Goal: Task Accomplishment & Management: Use online tool/utility

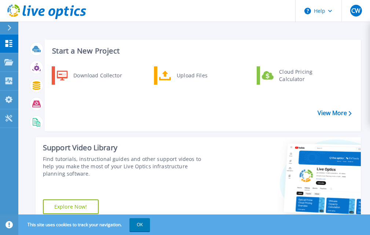
click at [11, 28] on icon at bounding box center [9, 28] width 4 height 6
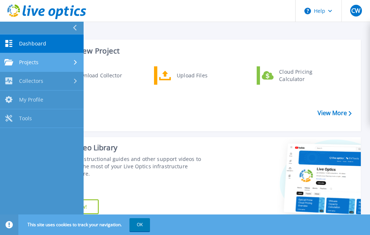
click at [41, 66] on link "Projects Projects" at bounding box center [42, 62] width 84 height 19
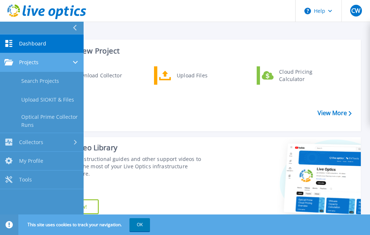
click at [41, 66] on link "Projects Projects" at bounding box center [42, 62] width 84 height 19
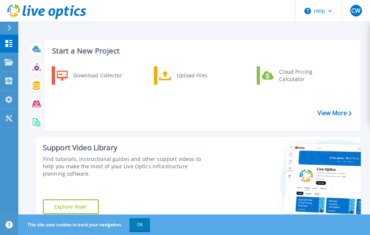
click at [140, 123] on div "Download Collector Upload Files Cloud Pricing Calculator" at bounding box center [201, 95] width 311 height 63
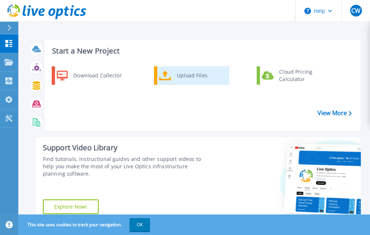
click at [178, 77] on div "Upload Files" at bounding box center [200, 75] width 54 height 15
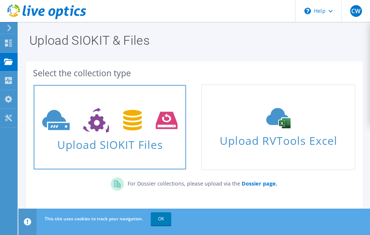
click at [100, 97] on link "Upload SIOKIT Files" at bounding box center [109, 127] width 153 height 86
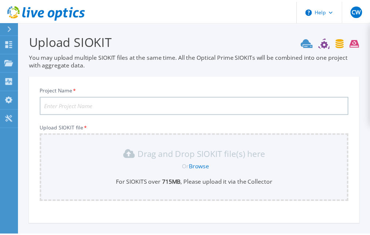
scroll to position [65, 0]
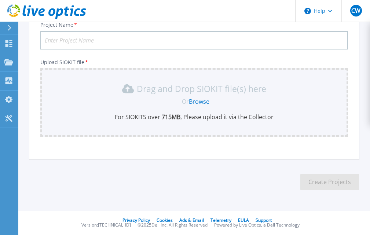
click at [74, 42] on input "Project Name *" at bounding box center [193, 40] width 307 height 18
type input "Burns"
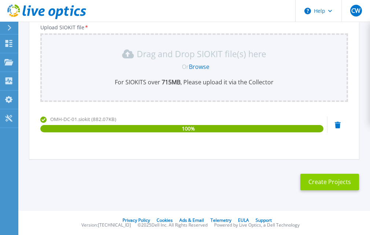
click at [322, 182] on button "Create Projects" at bounding box center [329, 182] width 59 height 16
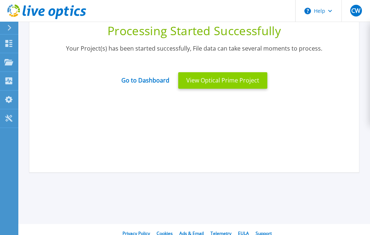
click at [218, 81] on button "View Optical Prime Project" at bounding box center [222, 80] width 89 height 16
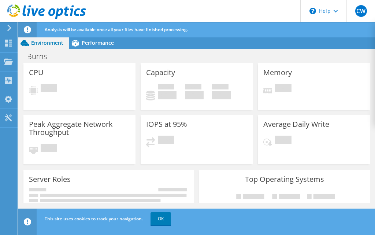
scroll to position [73, 0]
click at [252, 61] on div "Burns Print" at bounding box center [196, 56] width 357 height 14
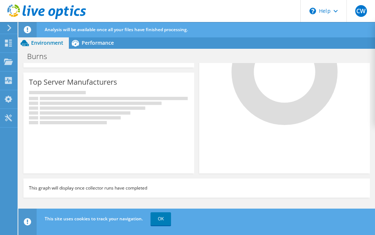
scroll to position [0, 0]
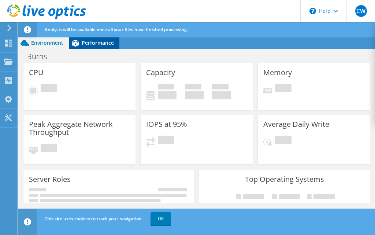
click at [90, 41] on span "Performance" at bounding box center [98, 42] width 32 height 7
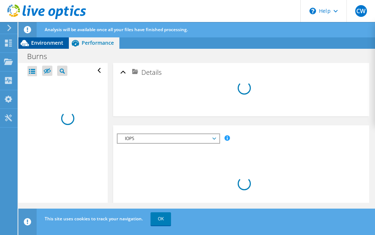
click at [42, 42] on span "Environment" at bounding box center [47, 42] width 32 height 7
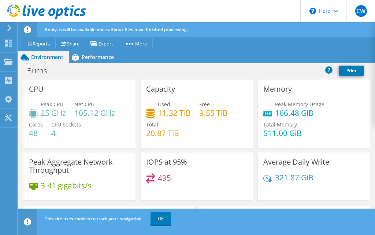
click at [250, 187] on div "IOPS at 95% 495" at bounding box center [196, 176] width 117 height 48
click at [258, 80] on div "Memory Peak Memory Usage 166.48 GiB Total Memory 511.00 GiB" at bounding box center [314, 113] width 112 height 68
click at [95, 55] on span "Performance" at bounding box center [98, 56] width 32 height 7
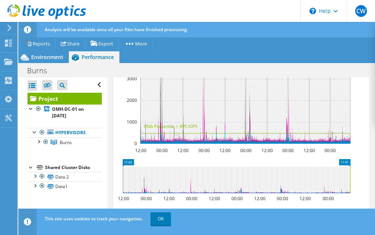
scroll to position [271, 0]
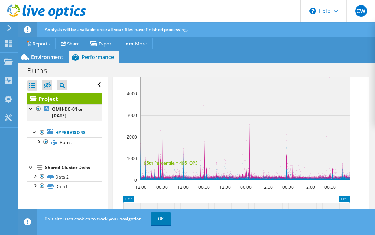
click at [30, 108] on div at bounding box center [30, 107] width 7 height 7
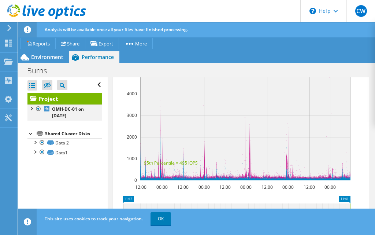
click at [30, 108] on div at bounding box center [30, 107] width 7 height 7
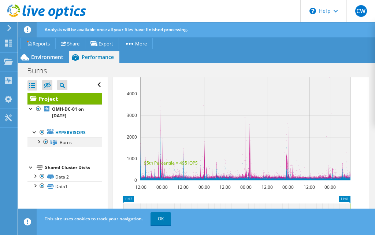
click at [38, 142] on div at bounding box center [38, 140] width 7 height 7
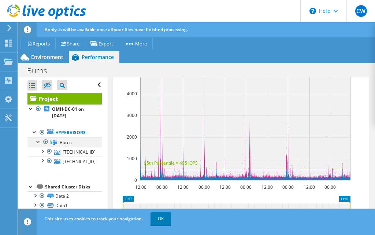
click at [38, 142] on div at bounding box center [38, 140] width 7 height 7
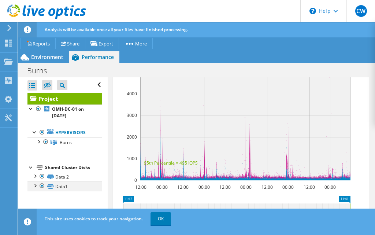
click at [36, 184] on div at bounding box center [34, 184] width 7 height 7
click at [36, 176] on div at bounding box center [34, 175] width 7 height 7
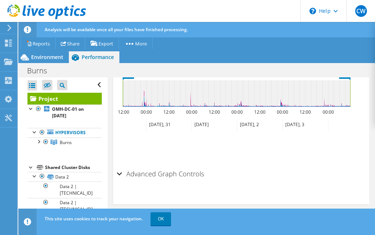
click at [117, 174] on div "Advanced Graph Controls" at bounding box center [241, 174] width 249 height 16
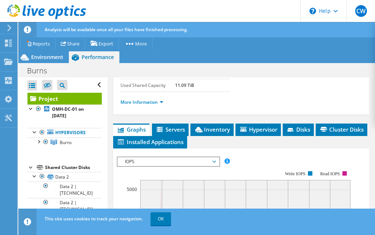
scroll to position [0, 0]
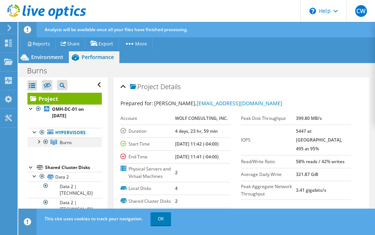
click at [40, 141] on div at bounding box center [38, 140] width 7 height 7
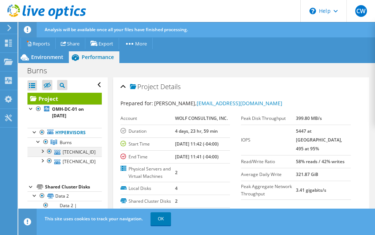
click at [40, 151] on div at bounding box center [41, 150] width 7 height 7
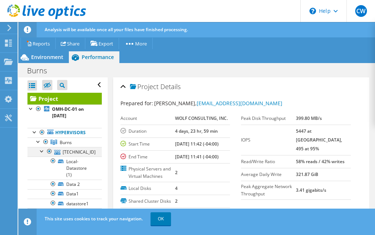
click at [43, 152] on div at bounding box center [41, 150] width 7 height 7
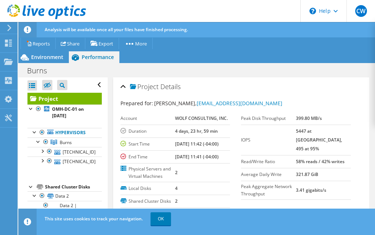
click at [261, 83] on div "Project Details" at bounding box center [242, 87] width 242 height 16
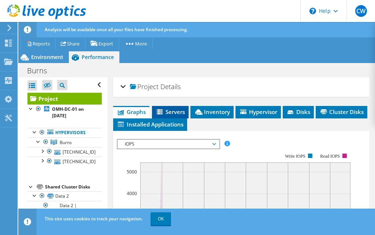
click at [175, 111] on span "Servers" at bounding box center [170, 111] width 29 height 7
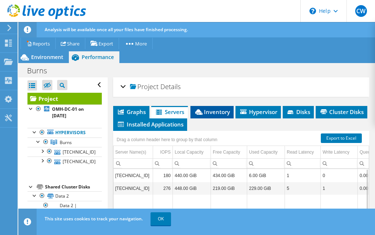
click at [209, 114] on span "Inventory" at bounding box center [212, 111] width 36 height 7
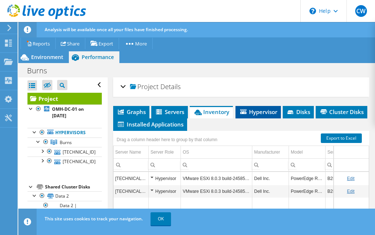
click at [264, 110] on span "Hypervisor" at bounding box center [258, 111] width 38 height 7
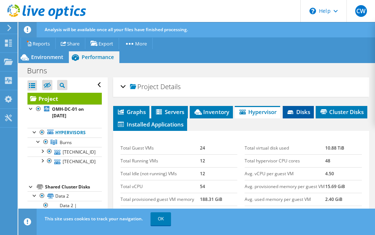
click at [297, 115] on span "Disks" at bounding box center [298, 111] width 24 height 7
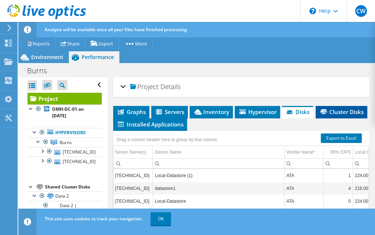
click at [319, 115] on span "Cluster Disks" at bounding box center [341, 111] width 44 height 7
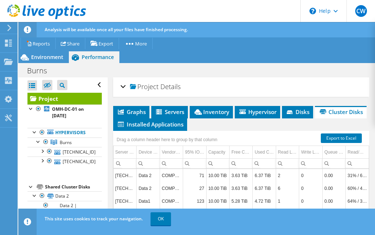
click at [216, 73] on div "Burns Print" at bounding box center [196, 71] width 357 height 14
click at [227, 73] on div "Burns Print" at bounding box center [196, 71] width 357 height 14
click at [133, 113] on span "Graphs" at bounding box center [131, 111] width 29 height 7
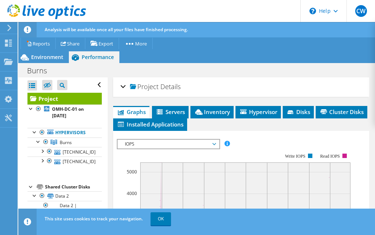
click at [361, 123] on ul "Graphs Servers Inventory Hypervisor Disks Cluster Disks Installed Applications" at bounding box center [241, 118] width 256 height 25
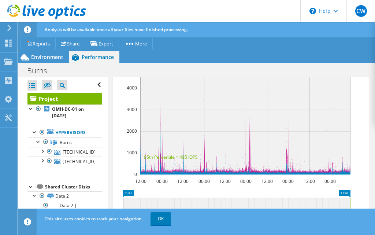
scroll to position [32, 0]
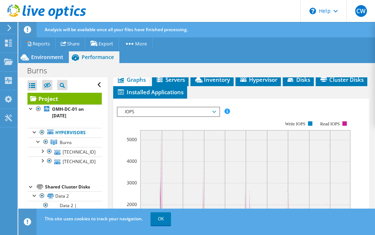
click at [343, 87] on ul "Graphs Servers Inventory Hypervisor Disks Cluster Disks Installed Applications" at bounding box center [241, 86] width 256 height 25
click at [164, 81] on icon at bounding box center [160, 80] width 7 height 6
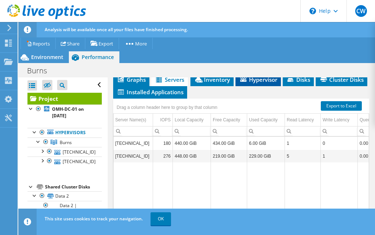
click at [259, 83] on li "Hypervisor" at bounding box center [258, 80] width 45 height 12
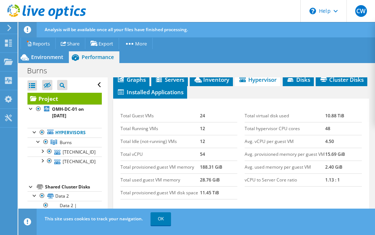
click at [237, 127] on div "Total Guest VMs 24 Total Running VMs 12 Total Idle (not-running) VMs 12 Total v…" at bounding box center [179, 154] width 125 height 104
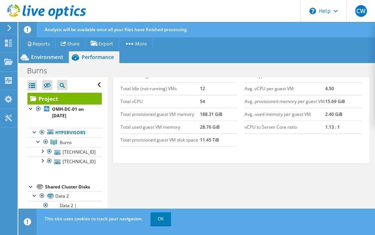
scroll to position [0, 0]
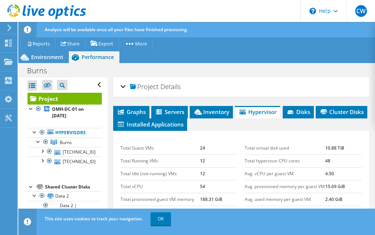
click at [198, 73] on div "Burns Print" at bounding box center [196, 71] width 357 height 14
click at [122, 87] on div "Project Details" at bounding box center [242, 87] width 242 height 16
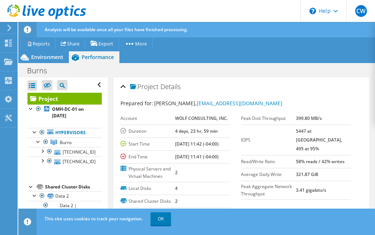
click at [223, 83] on div "Project Details" at bounding box center [242, 87] width 242 height 16
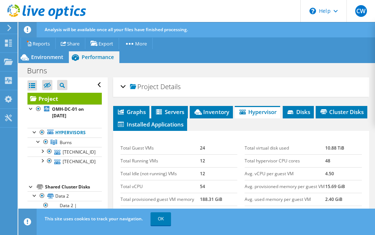
click at [223, 83] on div "Project Details" at bounding box center [242, 87] width 242 height 16
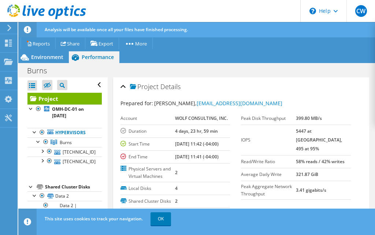
click at [225, 69] on div "Burns Print" at bounding box center [196, 71] width 357 height 14
